Goal: Task Accomplishment & Management: Complete application form

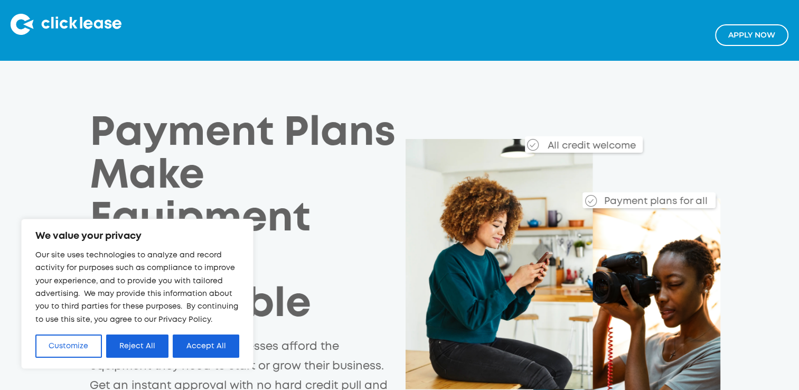
click at [755, 31] on link "Apply NOw" at bounding box center [751, 35] width 73 height 22
click at [133, 348] on button "Reject All" at bounding box center [137, 345] width 63 height 23
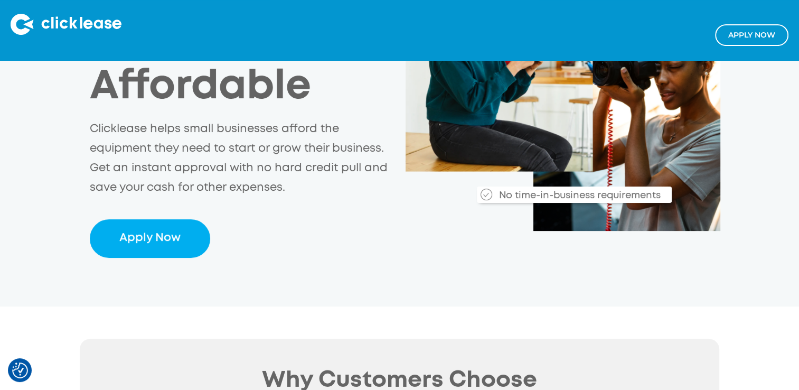
scroll to position [225, 0]
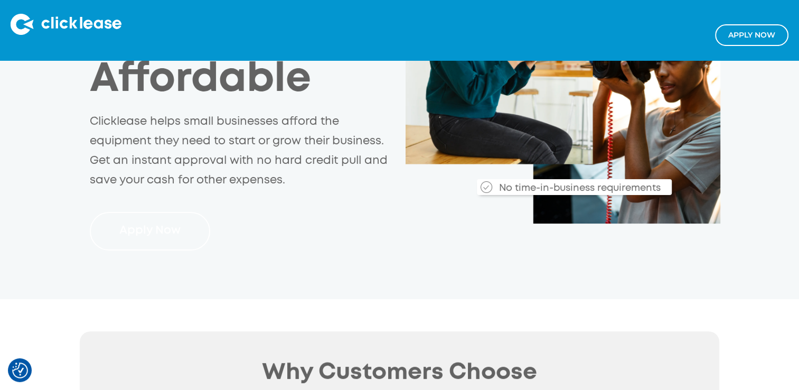
click at [183, 231] on link "Apply Now" at bounding box center [150, 231] width 120 height 39
